Goal: Navigation & Orientation: Find specific page/section

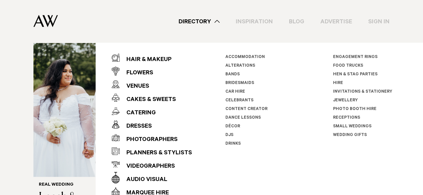
click at [334, 91] on link "Invitations & Stationery" at bounding box center [362, 92] width 59 height 5
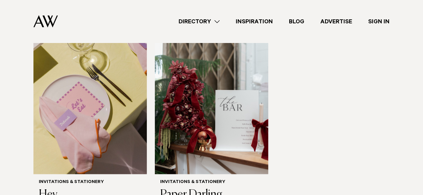
scroll to position [481, 0]
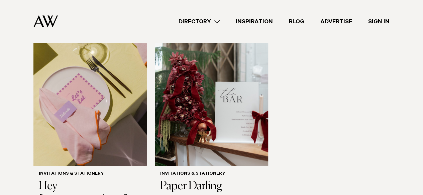
click at [207, 20] on link "Directory" at bounding box center [198, 21] width 57 height 9
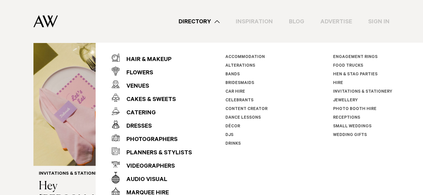
click at [337, 118] on link "Receptions" at bounding box center [346, 118] width 27 height 5
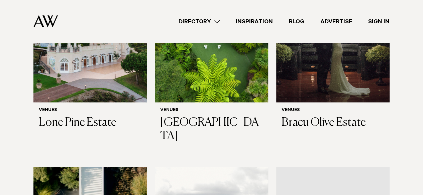
scroll to position [307, 0]
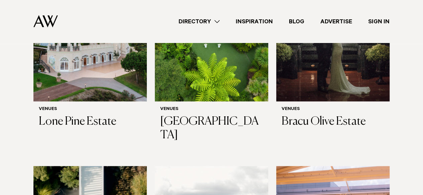
click at [201, 24] on link "Directory" at bounding box center [198, 21] width 57 height 9
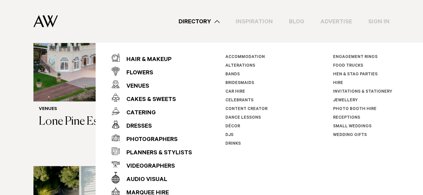
click at [233, 127] on link "Décor" at bounding box center [232, 127] width 15 height 5
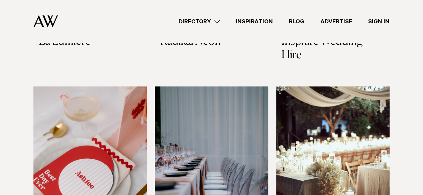
click at [208, 21] on link "Directory" at bounding box center [198, 21] width 57 height 9
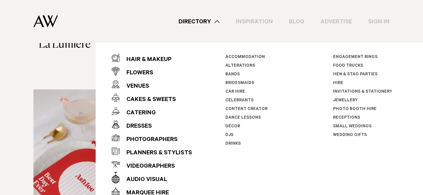
scroll to position [397, 0]
click at [239, 101] on link "Celebrants" at bounding box center [239, 101] width 28 height 5
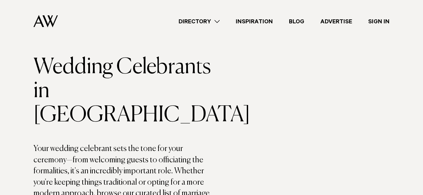
scroll to position [32, 0]
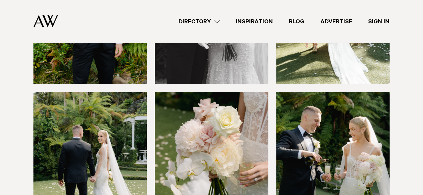
scroll to position [2378, 0]
